Goal: Complete application form: Complete application form

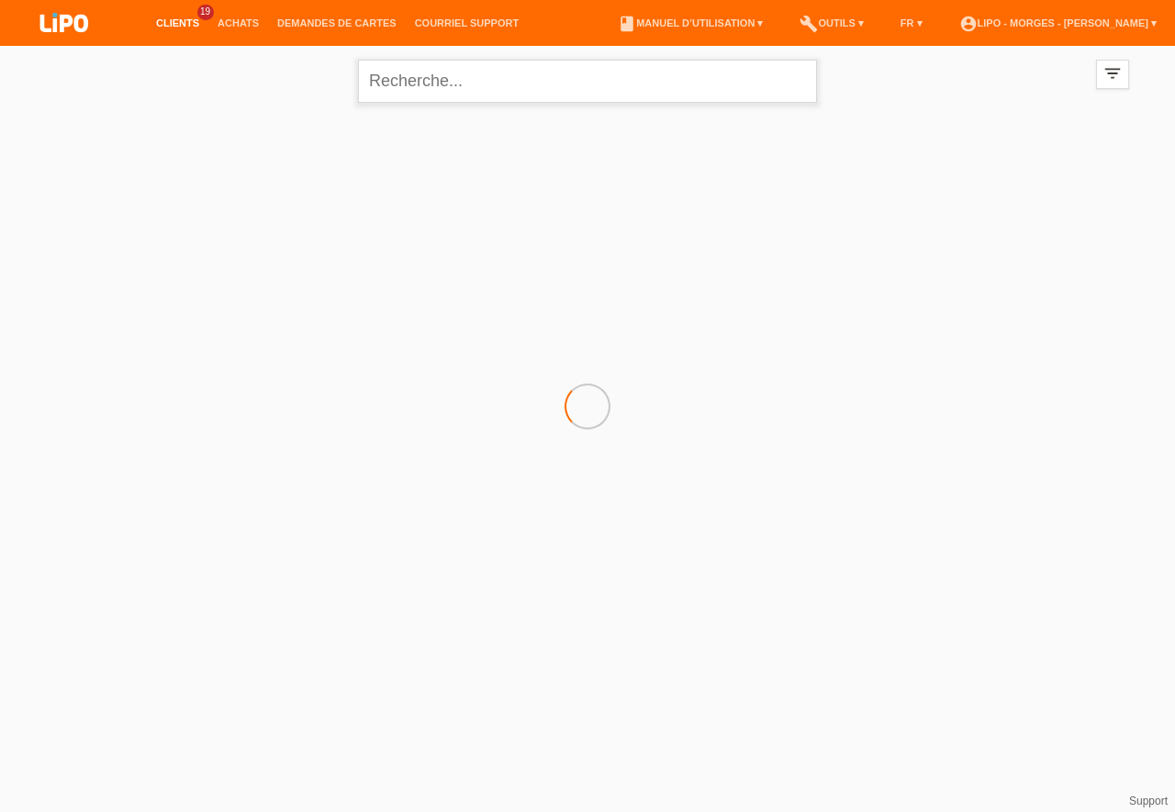
click at [446, 87] on input "text" at bounding box center [587, 81] width 459 height 43
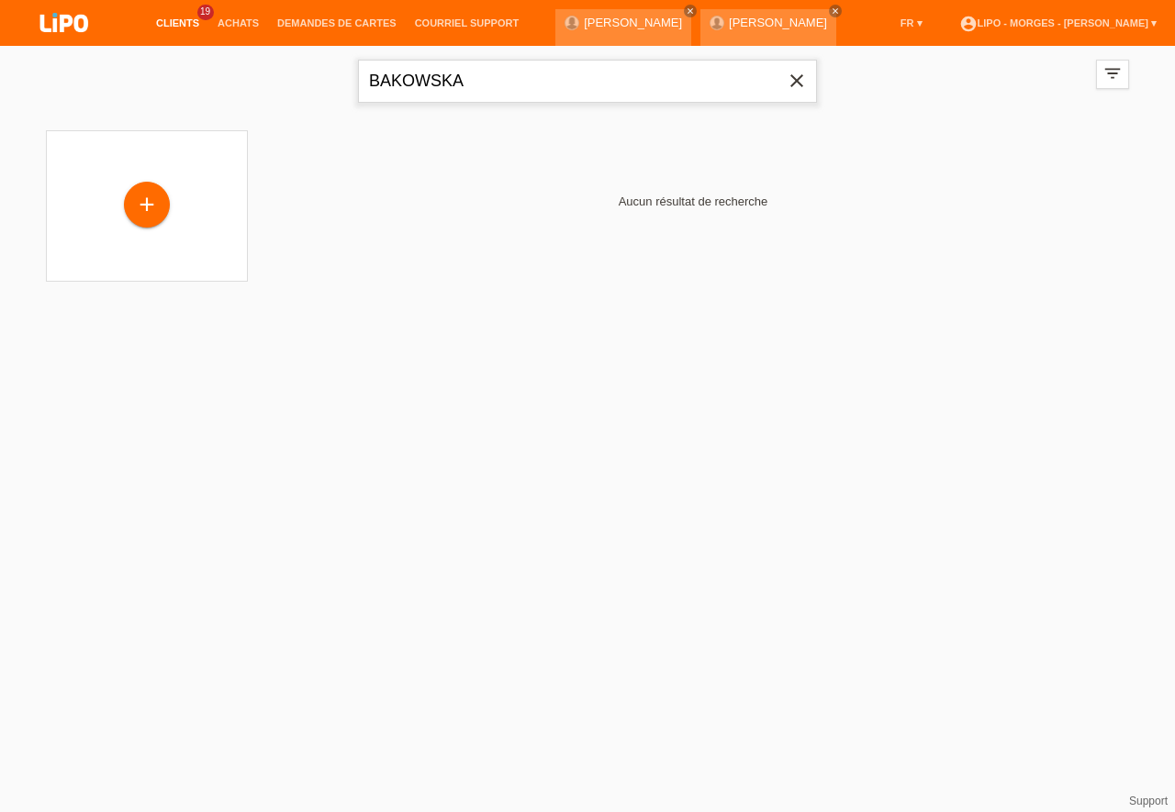
type input "BAKOWSKA"
click at [152, 211] on div "+" at bounding box center [147, 207] width 46 height 46
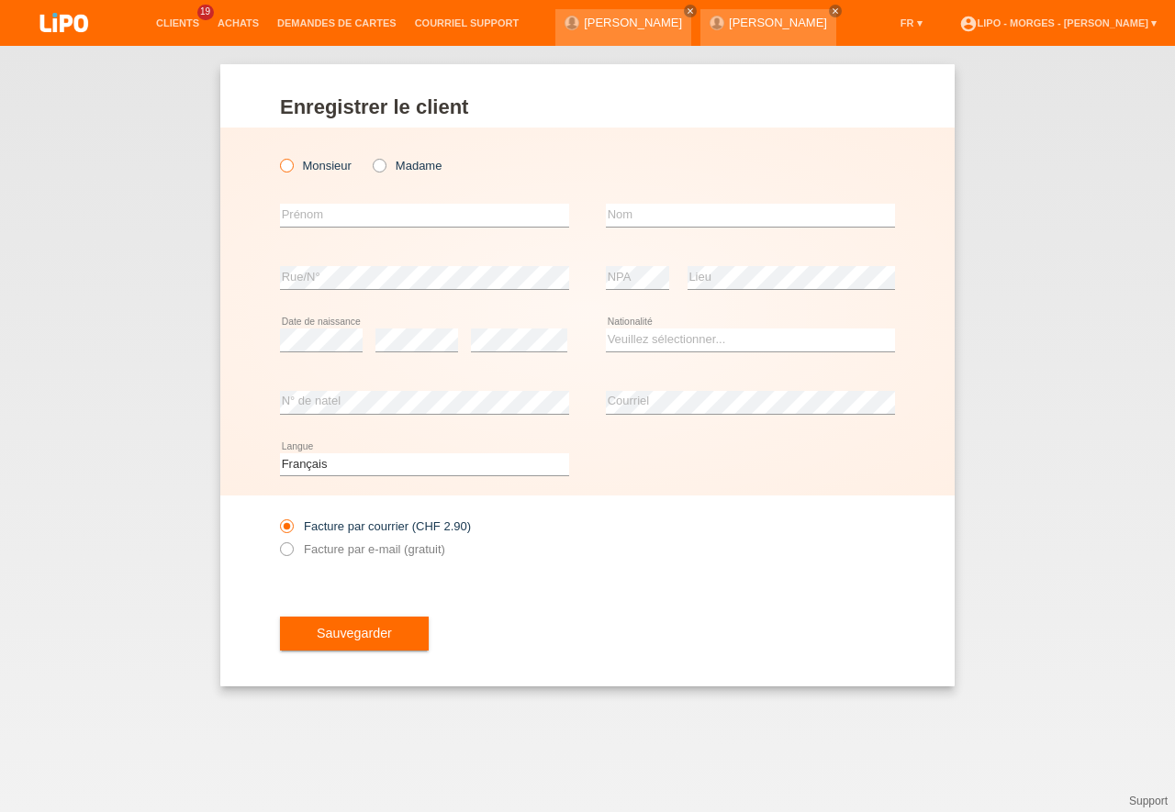
click at [277, 156] on icon at bounding box center [277, 156] width 0 height 0
click at [286, 163] on input "Monsieur" at bounding box center [286, 165] width 12 height 12
radio input "true"
click at [300, 221] on input "text" at bounding box center [424, 215] width 289 height 23
type input "[PERSON_NAME]"
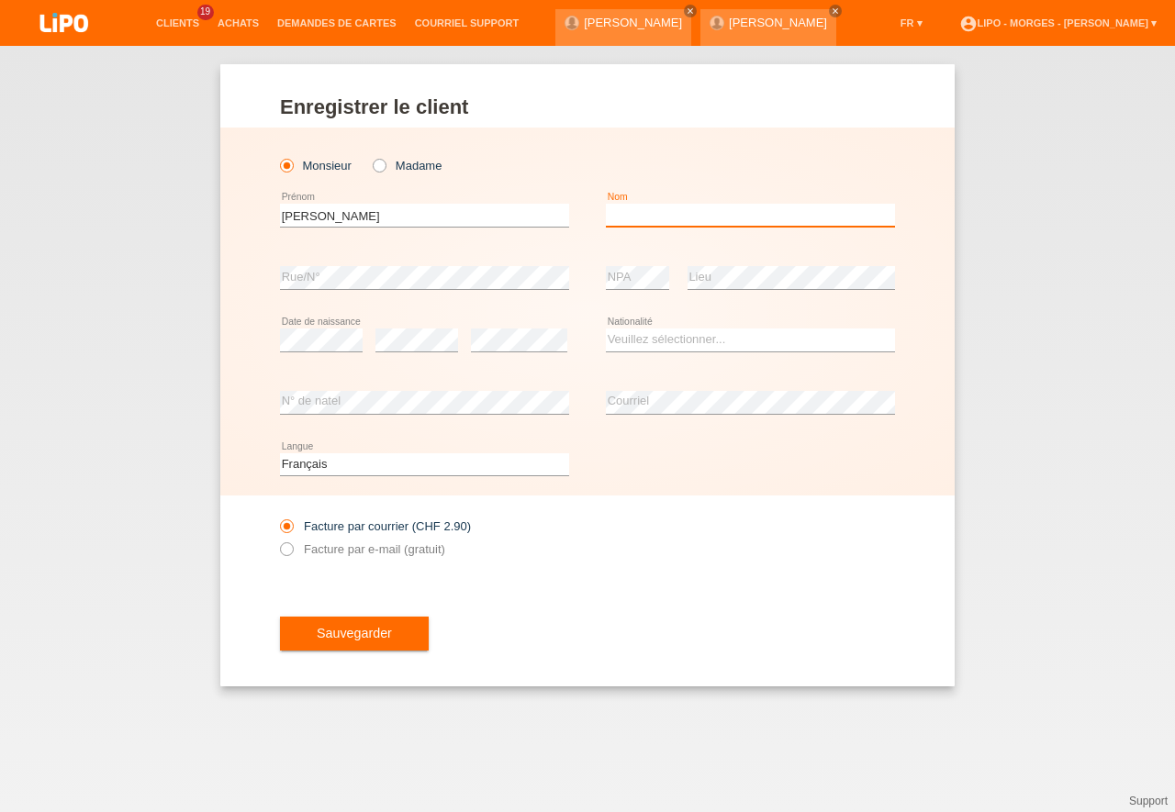
click at [627, 220] on input "text" at bounding box center [750, 215] width 289 height 23
type input "[PERSON_NAME]"
click at [606, 329] on select "Veuillez sélectionner... Suisse Allemagne Autriche Liechtenstein ------------ A…" at bounding box center [750, 340] width 289 height 22
select select "CH"
click at [0, 0] on option "Suisse" at bounding box center [0, 0] width 0 height 0
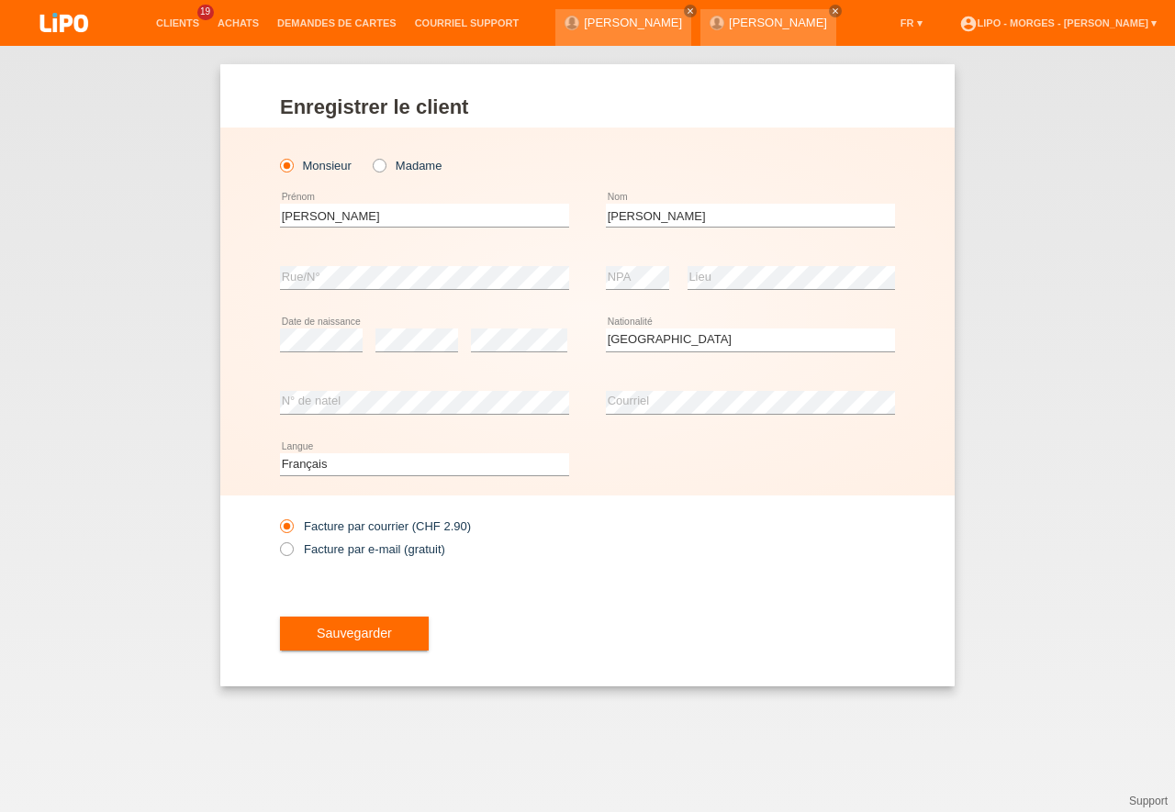
click at [614, 559] on div "Facture par courrier (CHF 2.90) Facture par e-mail (gratuit)" at bounding box center [587, 538] width 615 height 84
click at [292, 546] on input "Facture par e-mail (gratuit)" at bounding box center [286, 553] width 12 height 23
radio input "true"
click at [366, 633] on span "Sauvegarder" at bounding box center [354, 633] width 75 height 15
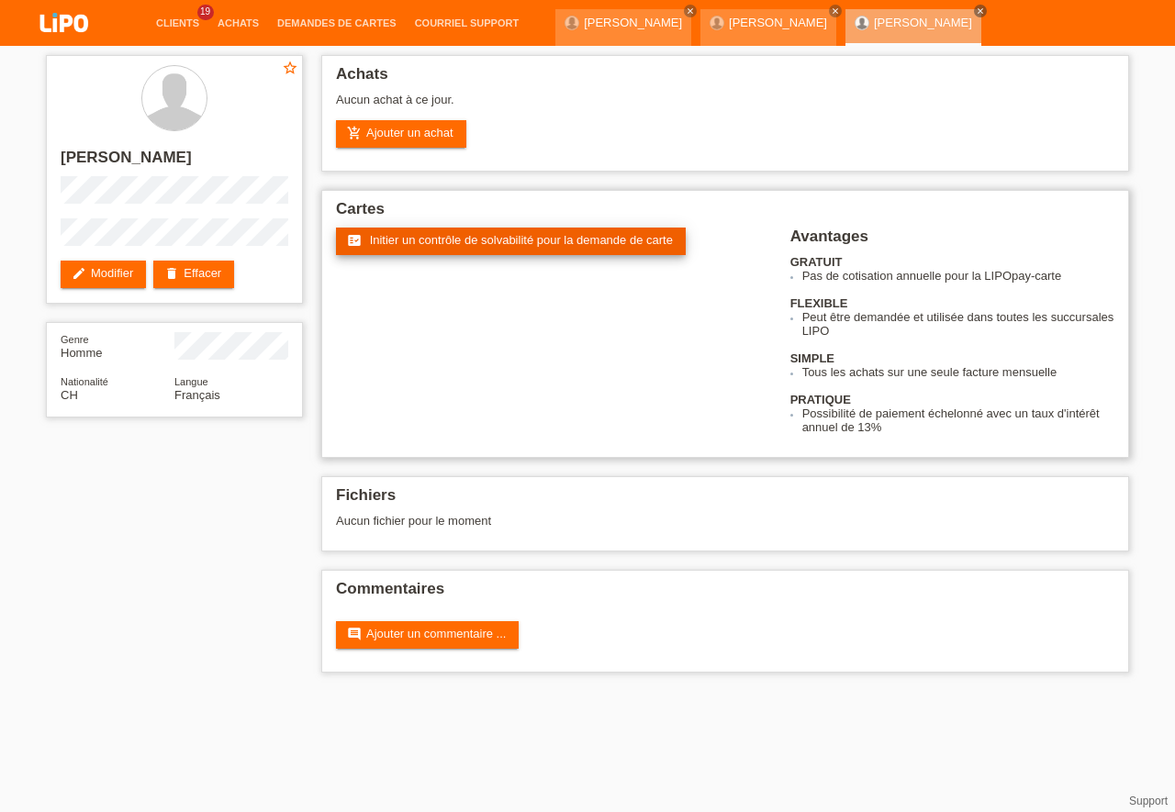
click at [528, 242] on span "Initier un contrôle de solvabilité pour la demande de carte" at bounding box center [521, 240] width 303 height 14
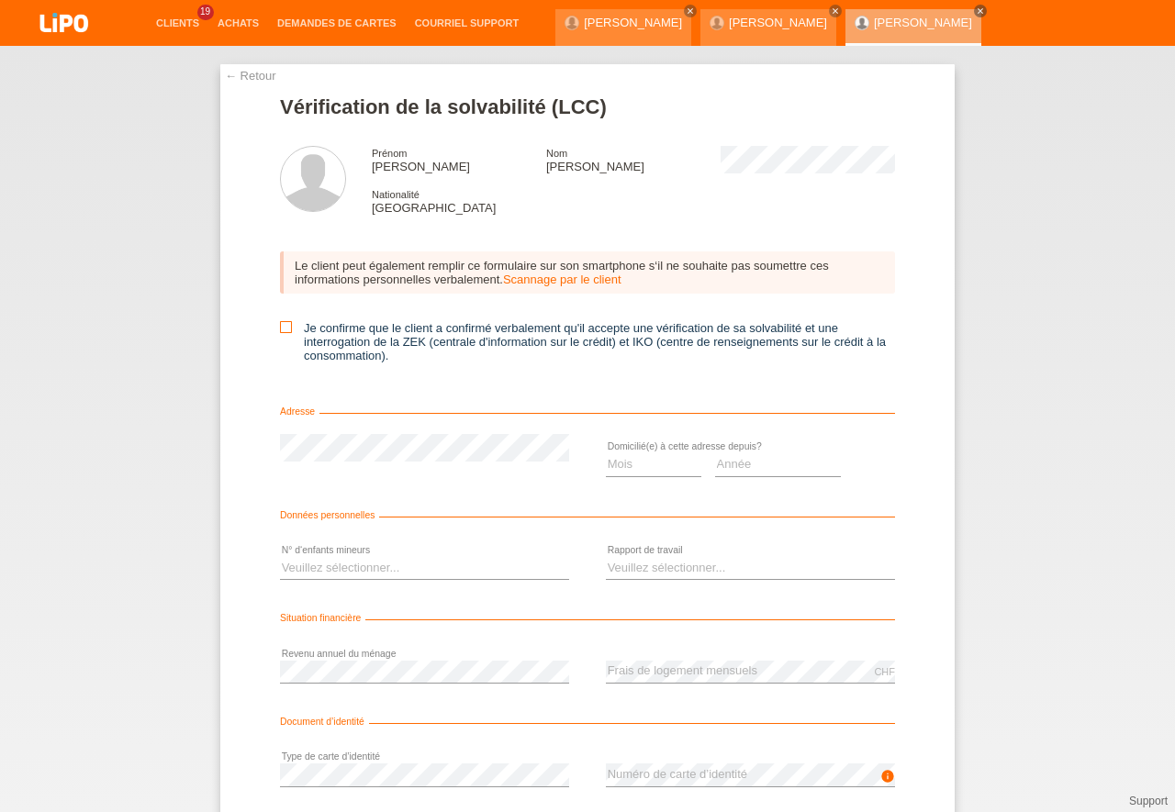
click at [282, 329] on icon at bounding box center [286, 327] width 12 height 12
click at [282, 329] on input "Je confirme que le client a confirmé verbalement qu'il accepte une vérification…" at bounding box center [286, 327] width 12 height 12
checkbox input "true"
click at [606, 453] on select "Mois 01 02 03 04 05 06 07 08 09 10" at bounding box center [653, 464] width 95 height 22
select select "02"
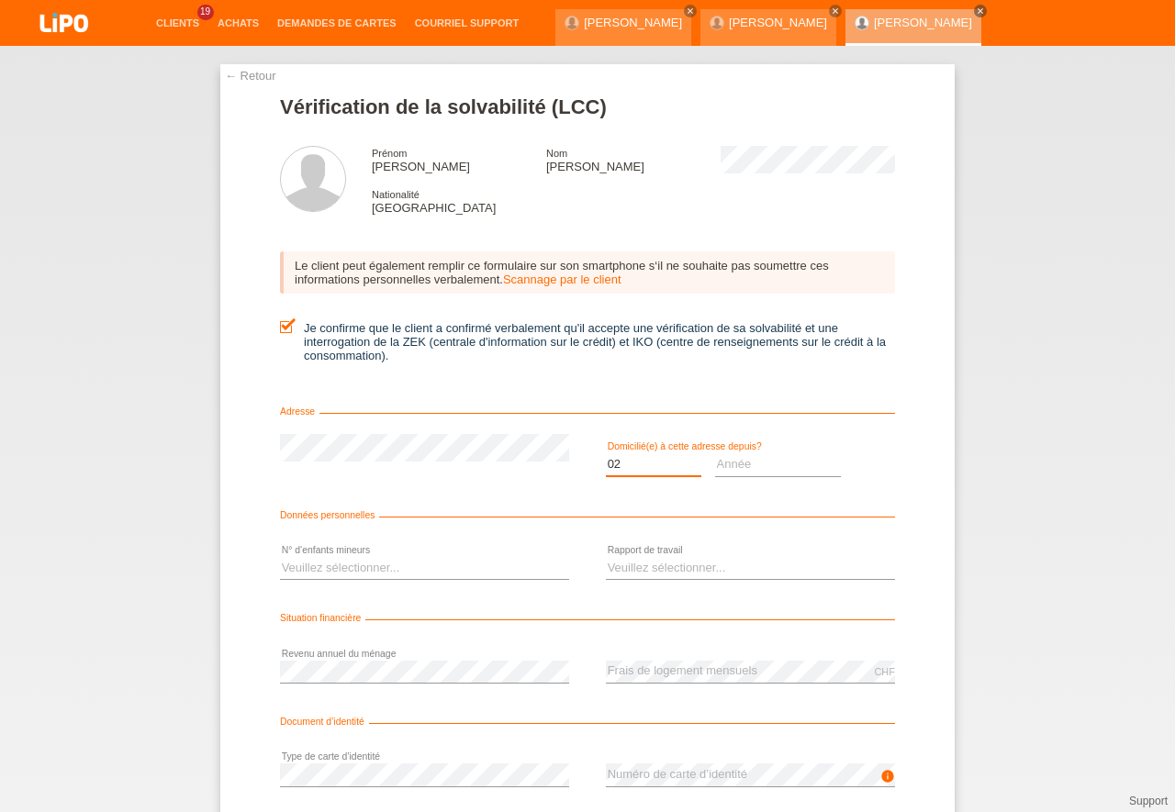
click at [0, 0] on option "02" at bounding box center [0, 0] width 0 height 0
click at [715, 453] on select "Année 2025 2024 2023 2022 2021 2020 2019 2018 2017 2016 2015 2014 2013 2012 201…" at bounding box center [778, 464] width 127 height 22
select select "2023"
click at [0, 0] on option "2023" at bounding box center [0, 0] width 0 height 0
click at [280, 557] on select "Veuillez sélectionner... 0 1 2 3 4 5 6 7 8 9" at bounding box center [424, 568] width 289 height 22
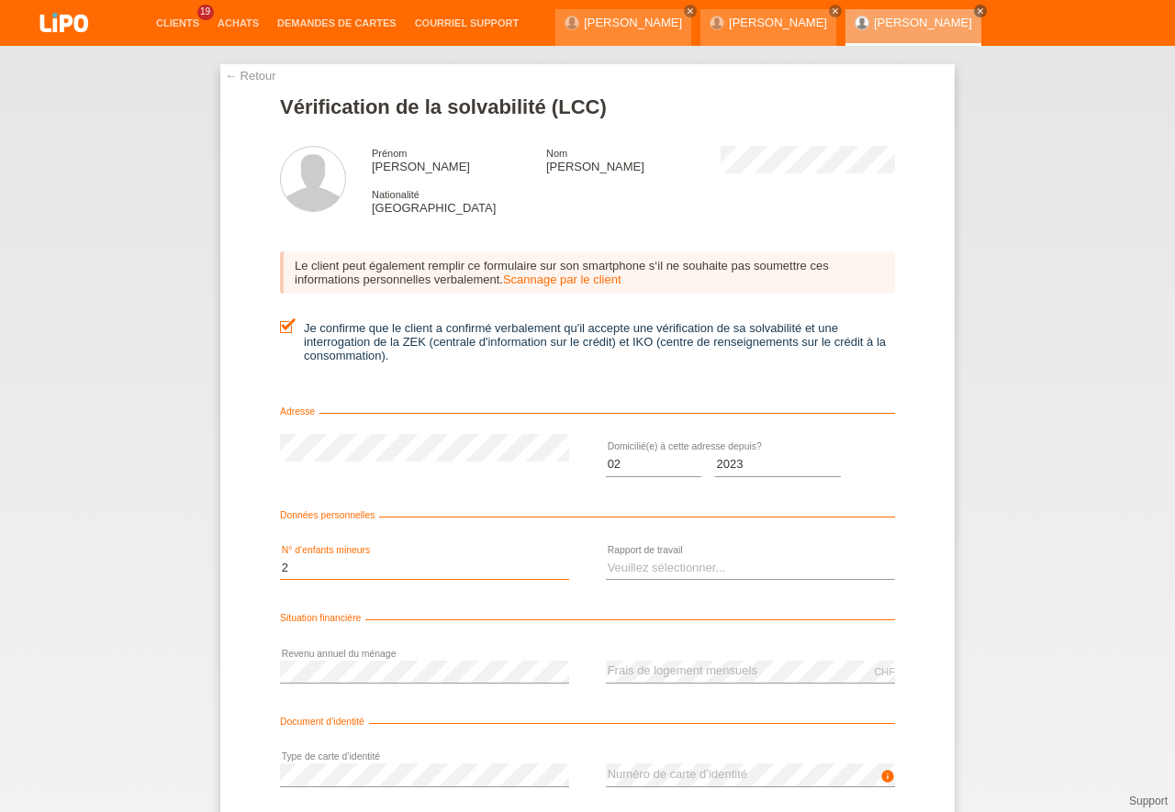
click at [0, 0] on option "2" at bounding box center [0, 0] width 0 height 0
click at [280, 557] on select "Veuillez sélectionner... 0 1 2 3 4 5 6 7 8 9" at bounding box center [424, 568] width 289 height 22
select select "1"
click at [0, 0] on option "1" at bounding box center [0, 0] width 0 height 0
click at [606, 557] on select "Veuillez sélectionner... A durée indéterminée A durée déterminée Apprenti/étudi…" at bounding box center [750, 568] width 289 height 22
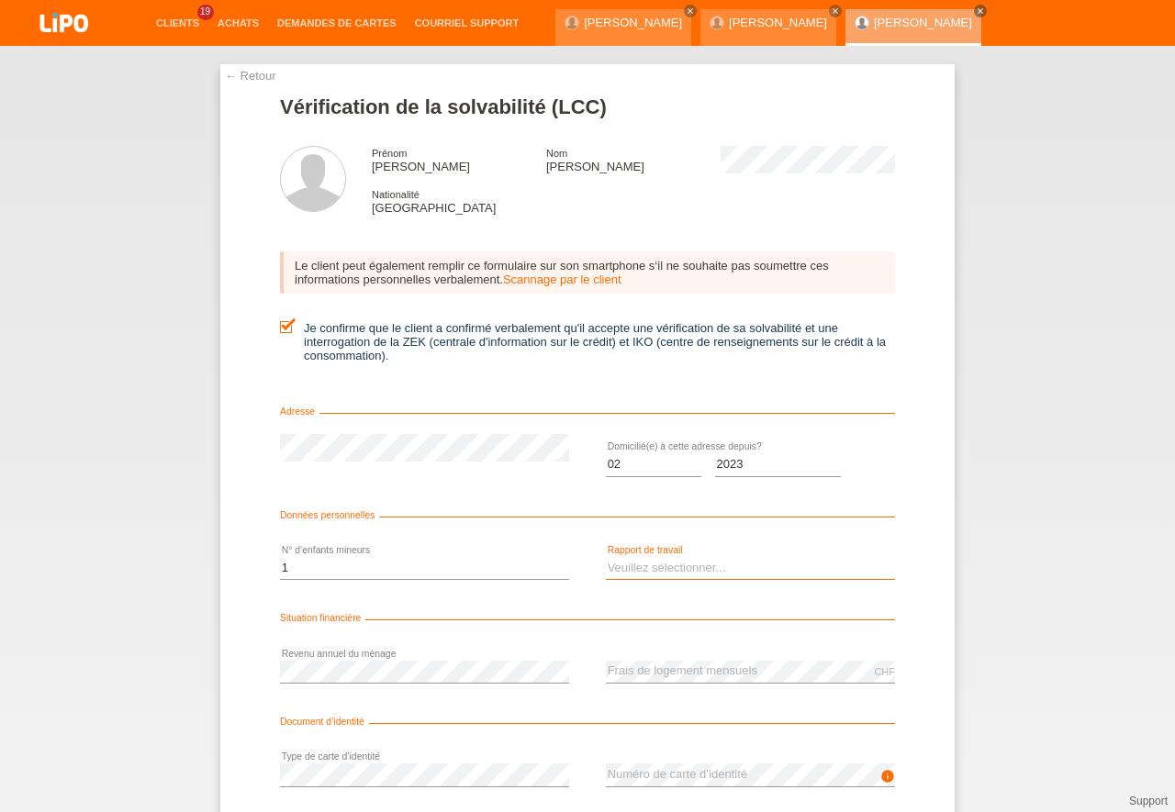
select select "UNLIMITED"
click at [0, 0] on option "A durée indéterminée" at bounding box center [0, 0] width 0 height 0
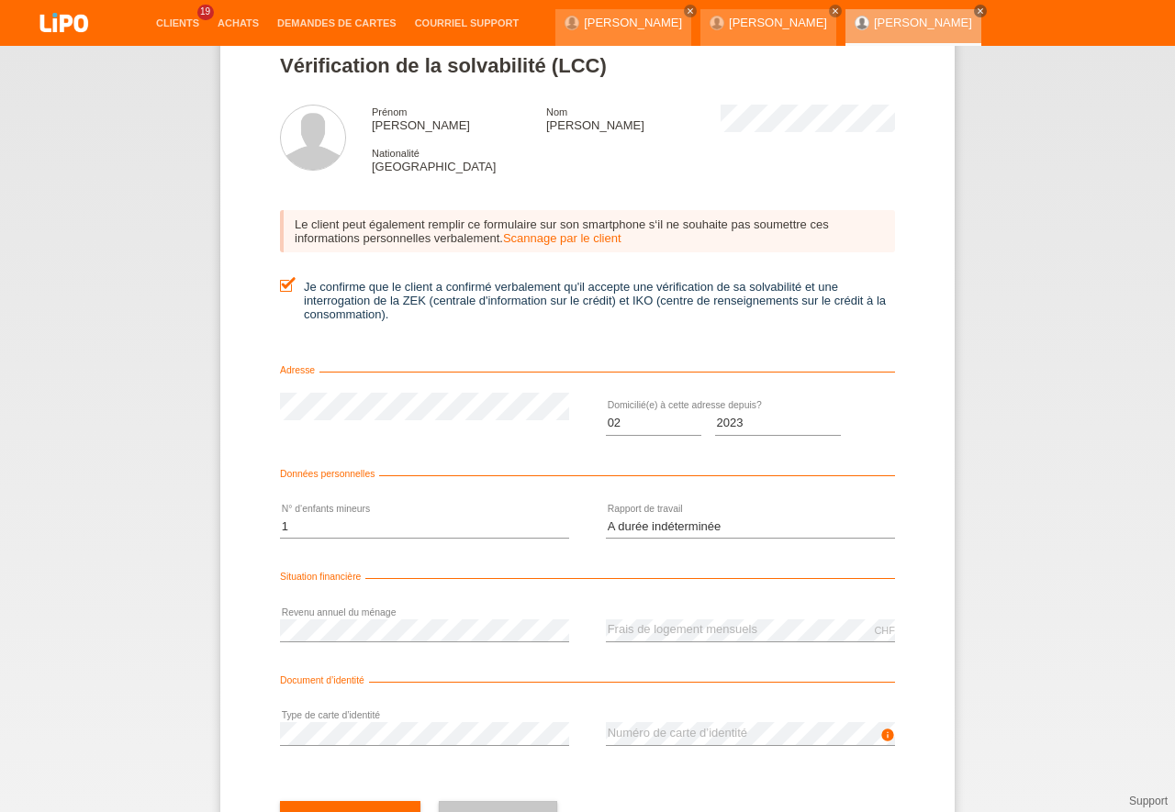
click at [459, 691] on div "Document d’identité" at bounding box center [587, 684] width 615 height 18
click at [373, 809] on button "check Suivant" at bounding box center [350, 818] width 140 height 35
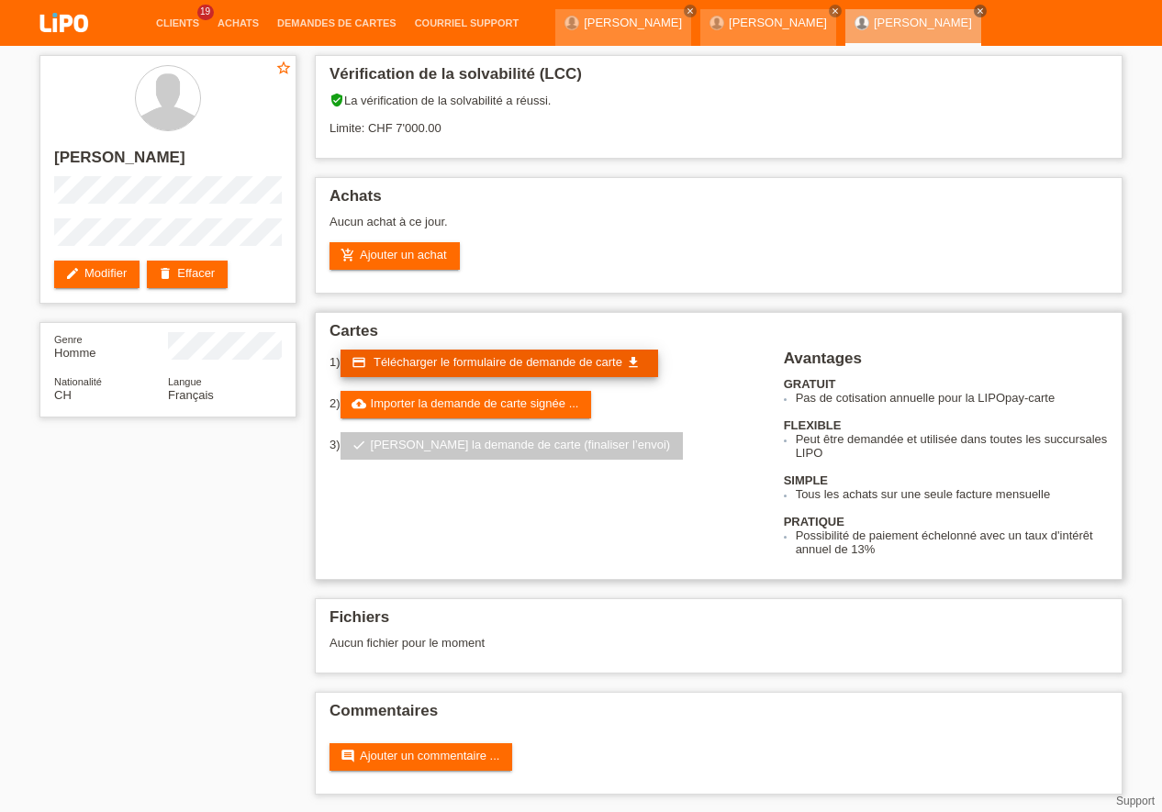
click at [443, 367] on span "Télécharger le formulaire de demande de carte" at bounding box center [497, 362] width 249 height 14
click at [467, 354] on link "credit_card Télécharger le formulaire de demande de carte get_app" at bounding box center [499, 364] width 318 height 28
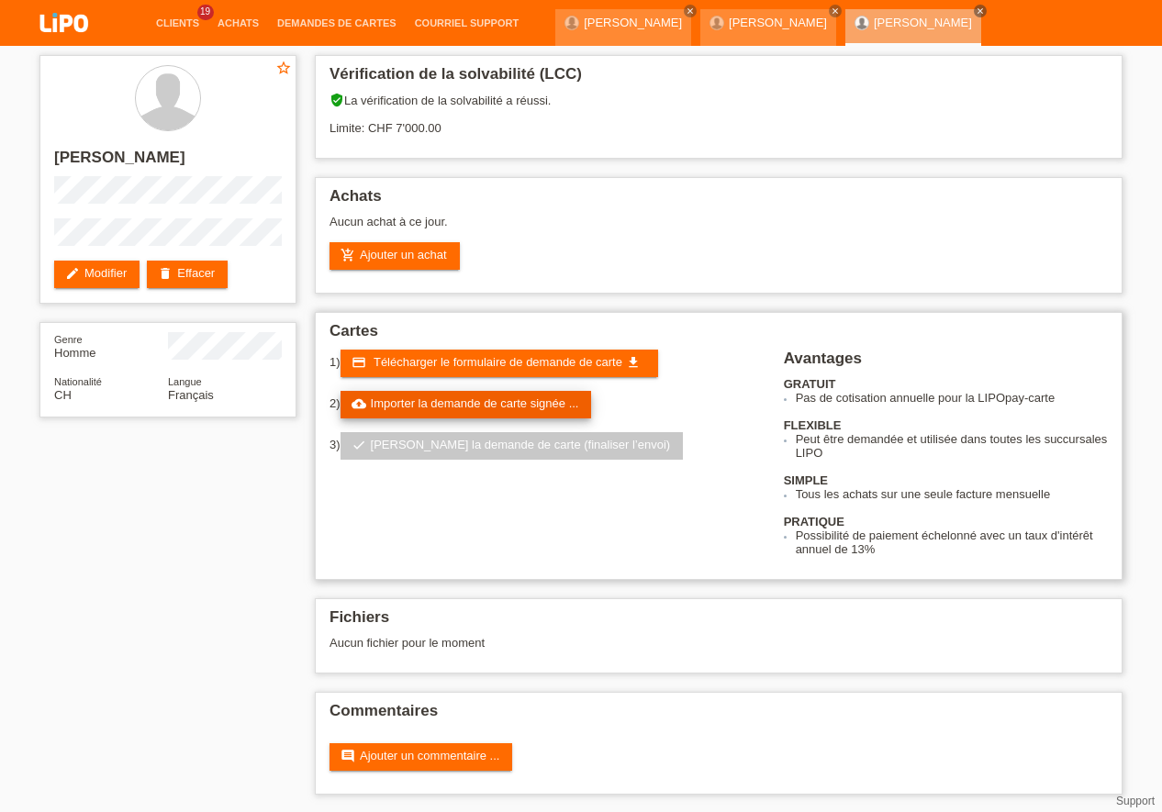
click at [518, 410] on link "cloud_upload Importer la demande de carte signée ..." at bounding box center [465, 405] width 251 height 28
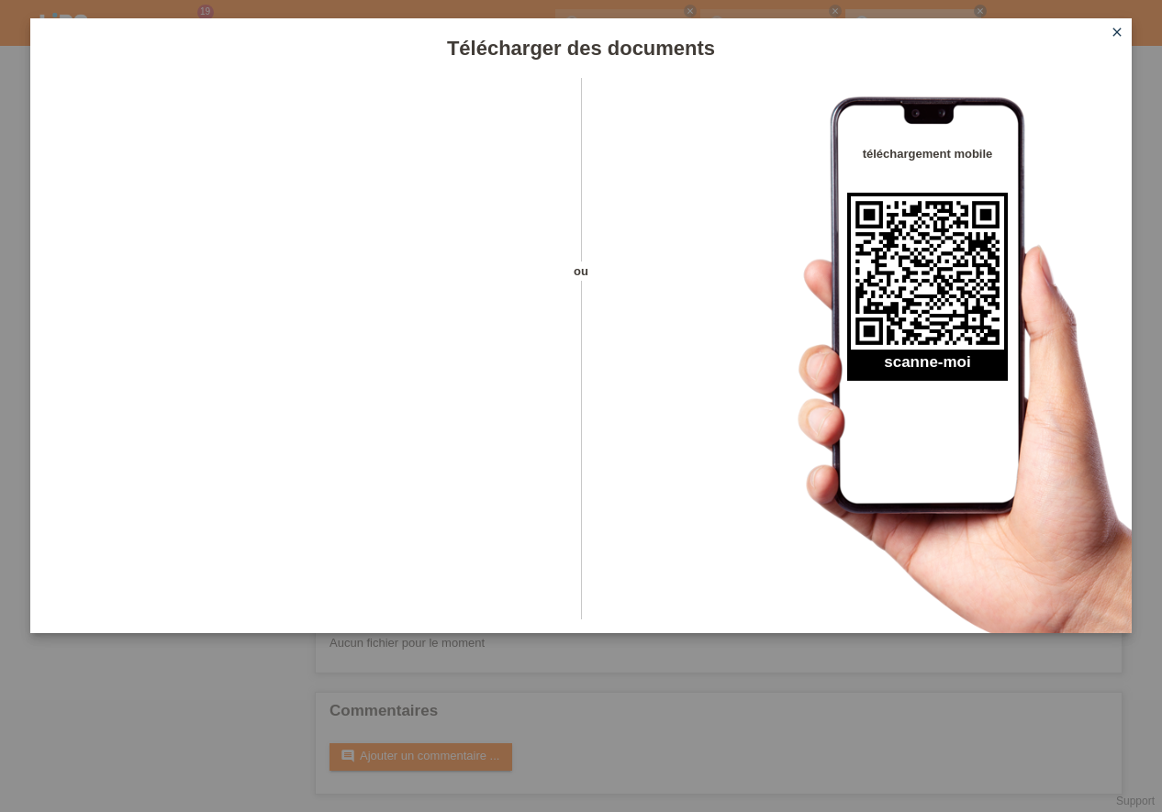
click at [1120, 29] on icon "close" at bounding box center [1116, 32] width 15 height 15
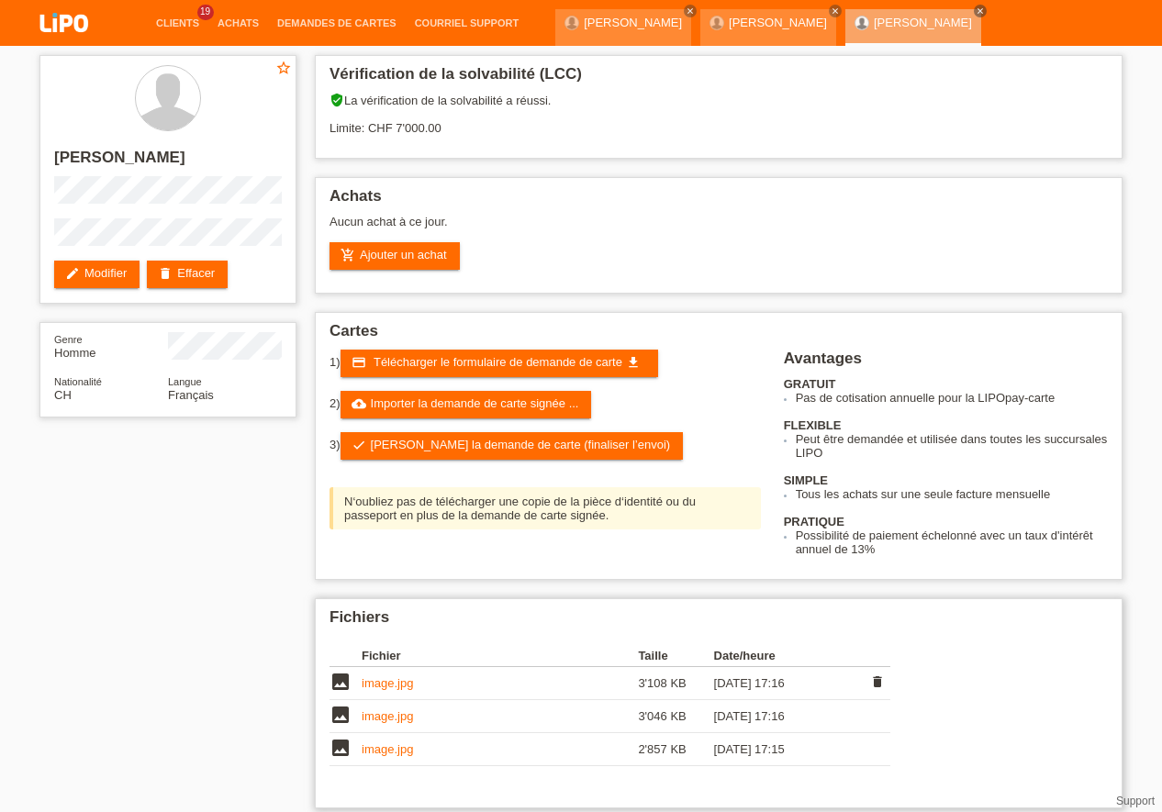
click at [395, 679] on link "image.jpg" at bounding box center [387, 683] width 51 height 14
click at [392, 716] on link "image.jpg" at bounding box center [387, 716] width 51 height 14
click at [379, 747] on link "image.jpg" at bounding box center [387, 749] width 51 height 14
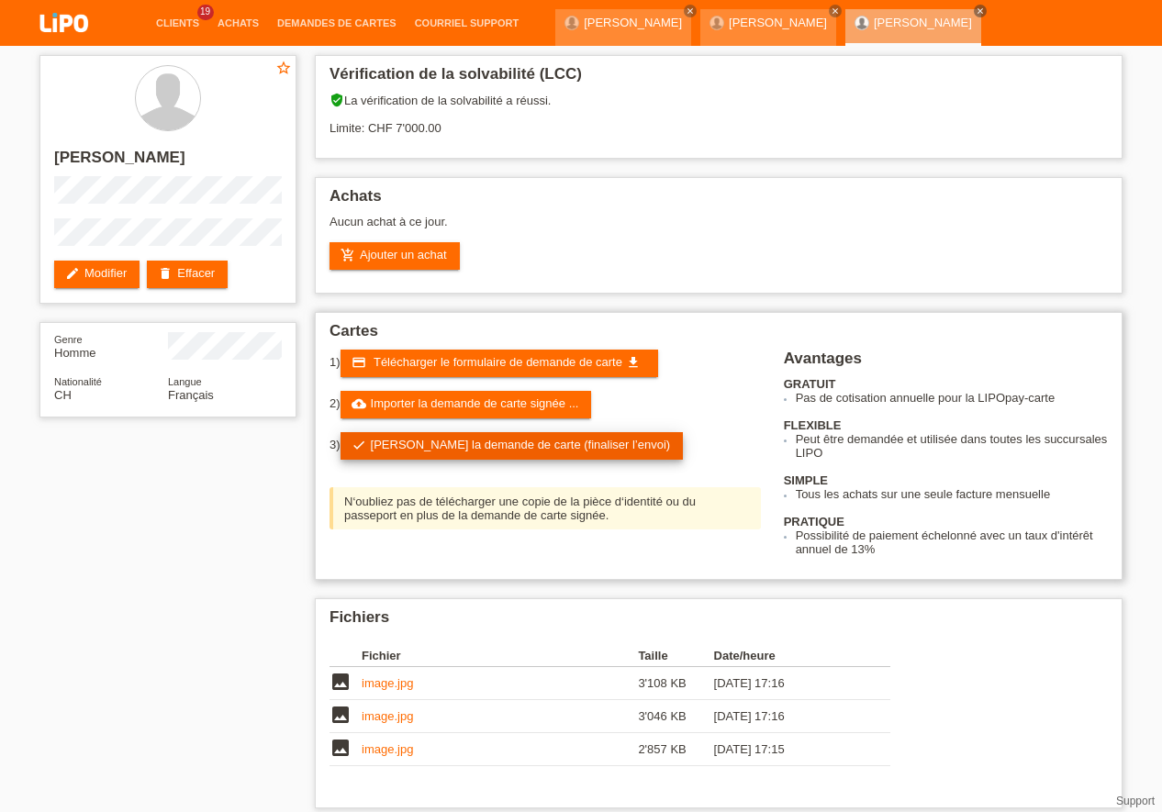
click at [540, 448] on link "check Soumettre la demande de carte (finaliser l’envoi)" at bounding box center [511, 446] width 343 height 28
